Goal: Task Accomplishment & Management: Use online tool/utility

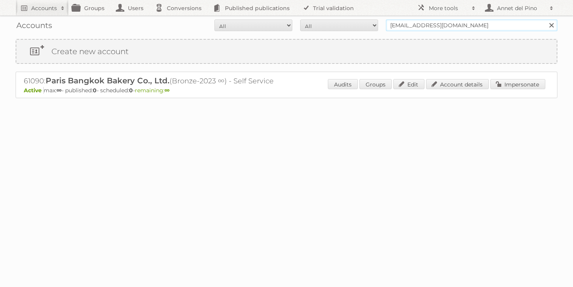
click at [485, 22] on input "gautier.verilhac@vivescia.com" at bounding box center [472, 26] width 172 height 12
paste input "[PERSON_NAME][EMAIL_ADDRESS][PERSON_NAME][DOMAIN_NAME]"
type input "[PERSON_NAME][EMAIL_ADDRESS][PERSON_NAME][DOMAIN_NAME]"
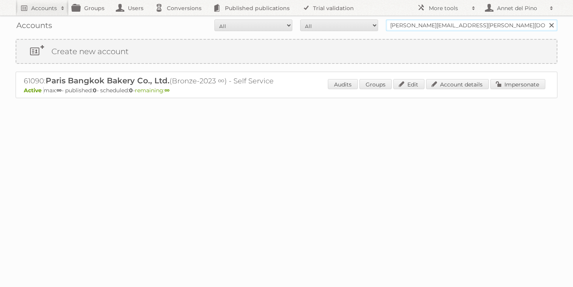
click at [546, 20] on input "Search" at bounding box center [552, 26] width 12 height 12
click at [447, 86] on link "Account details" at bounding box center [457, 84] width 63 height 10
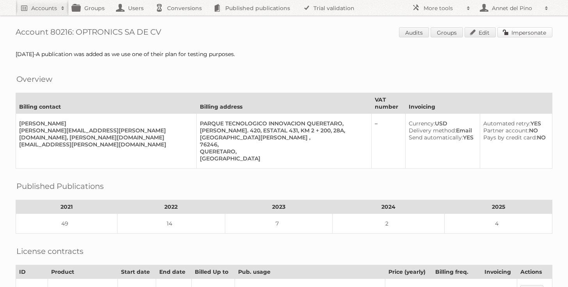
click at [520, 28] on link "Impersonate" at bounding box center [524, 32] width 55 height 10
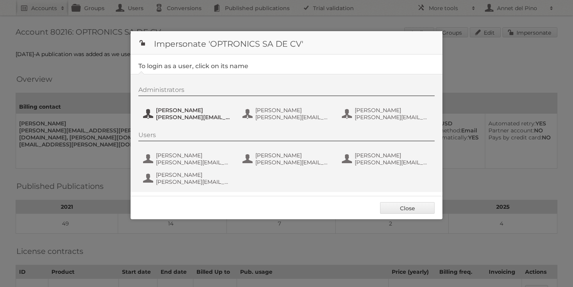
click at [220, 116] on span "aaron.cuevas@splittel.com" at bounding box center [194, 117] width 76 height 7
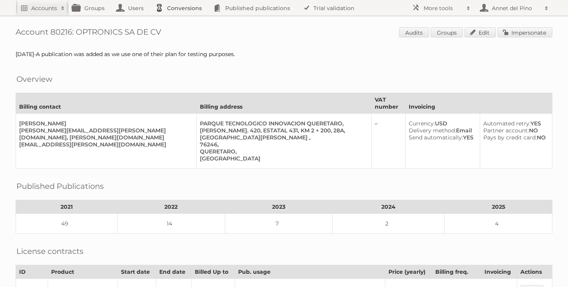
click at [181, 10] on link "Conversions" at bounding box center [180, 8] width 58 height 16
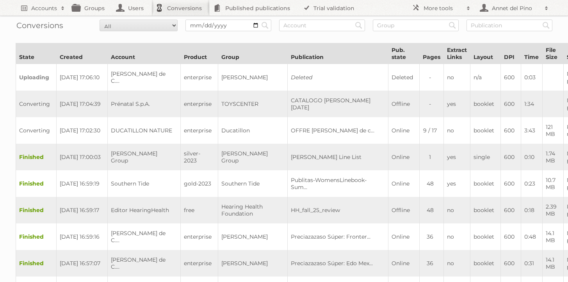
click at [407, 18] on div "Conversions All New Preparing Converting Finished Canceled Failed Search Search…" at bounding box center [284, 26] width 536 height 20
click at [404, 28] on input "text" at bounding box center [416, 26] width 86 height 12
type input "Fibremex"
click at [259, 20] on input "Search" at bounding box center [265, 26] width 12 height 12
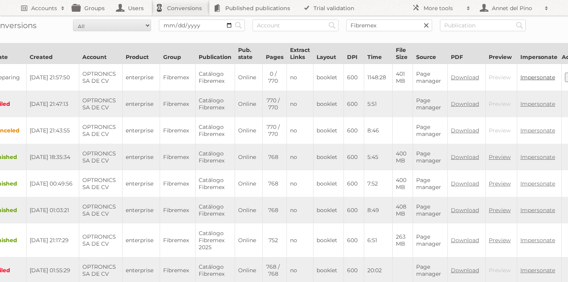
scroll to position [0, 66]
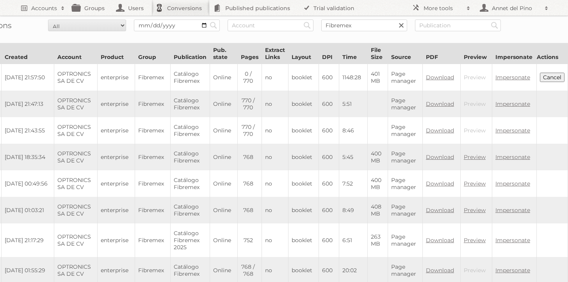
click at [551, 78] on button "Cancel" at bounding box center [551, 77] width 25 height 9
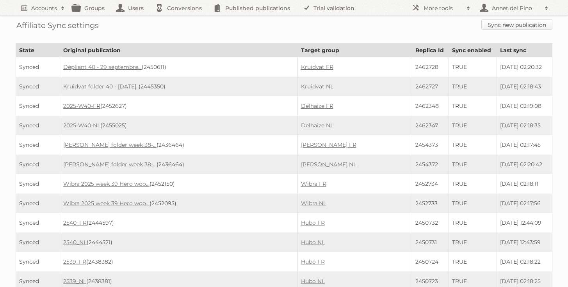
click at [518, 22] on link "Sync new publication" at bounding box center [516, 25] width 71 height 10
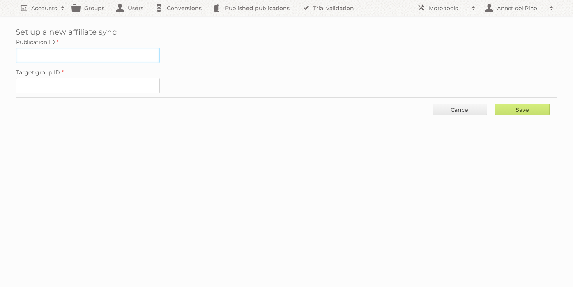
click at [118, 54] on input "Publication ID" at bounding box center [88, 56] width 144 height 16
paste input "2462486"
type input "2462486"
click at [97, 85] on input "Target group ID" at bounding box center [88, 86] width 144 height 16
paste input "21279"
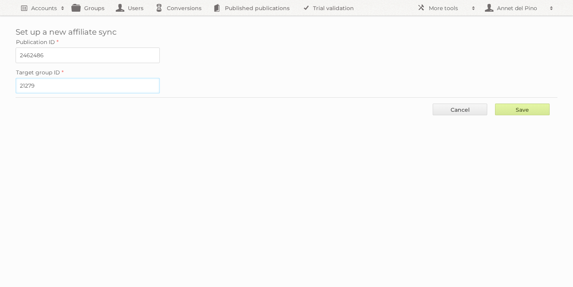
type input "21279"
click at [509, 104] on input "Save" at bounding box center [522, 110] width 55 height 12
type input "..."
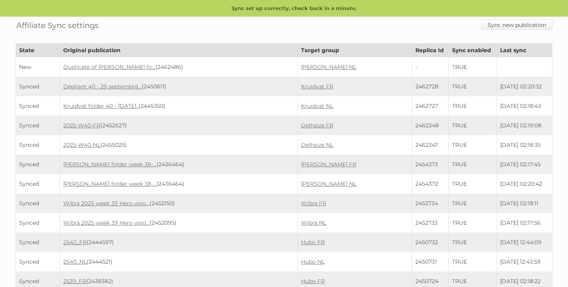
click at [511, 26] on link "Sync new publication" at bounding box center [516, 25] width 71 height 10
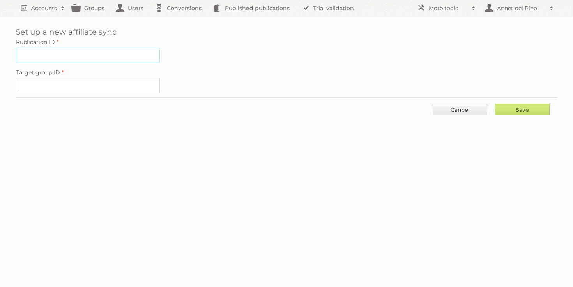
click at [84, 58] on input "Publication ID" at bounding box center [88, 56] width 144 height 16
paste input "2462488"
type input "2462488"
click at [100, 78] on input "Target group ID" at bounding box center [88, 86] width 144 height 16
paste input "21280"
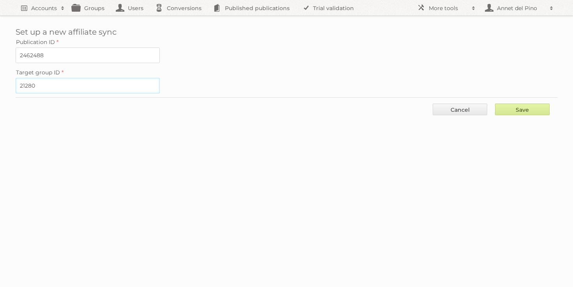
type input "21280"
click at [520, 107] on input "Save" at bounding box center [522, 110] width 55 height 12
type input "..."
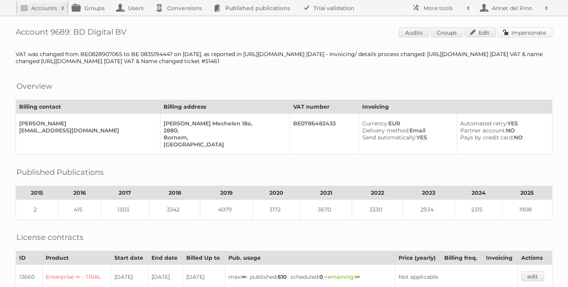
click at [527, 34] on link "Impersonate" at bounding box center [524, 32] width 55 height 10
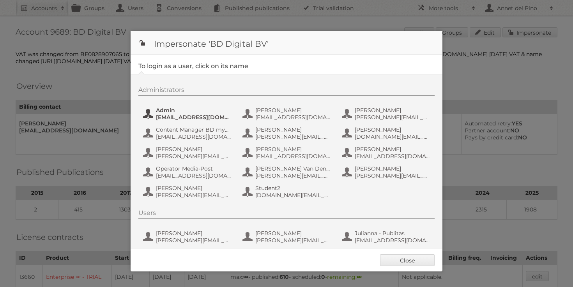
click at [163, 120] on span "[EMAIL_ADDRESS][DOMAIN_NAME]" at bounding box center [194, 117] width 76 height 7
